Goal: Task Accomplishment & Management: Complete application form

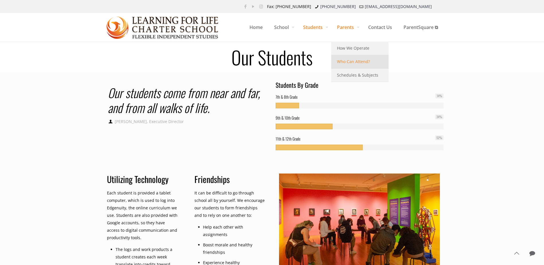
click at [362, 59] on span "Who Can Attend?" at bounding box center [353, 61] width 33 height 7
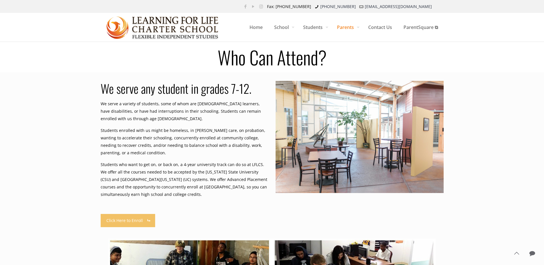
scroll to position [29, 0]
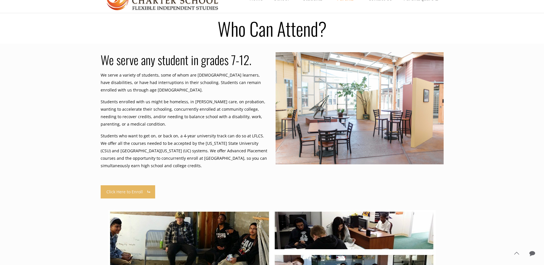
click at [140, 187] on link "Click Here to Enroll" at bounding box center [128, 191] width 55 height 13
